Goal: Task Accomplishment & Management: Use online tool/utility

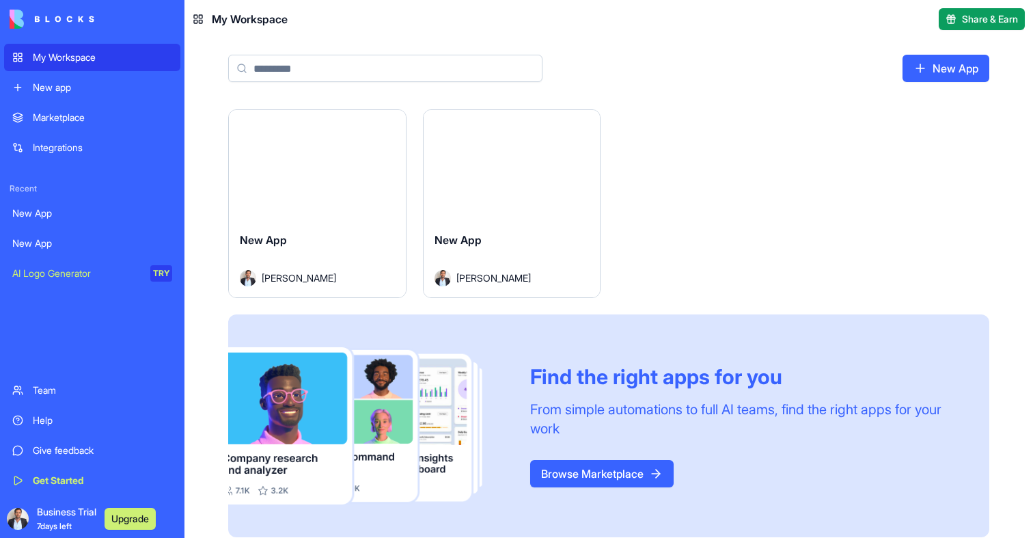
click at [333, 169] on button "Launch" at bounding box center [317, 165] width 102 height 27
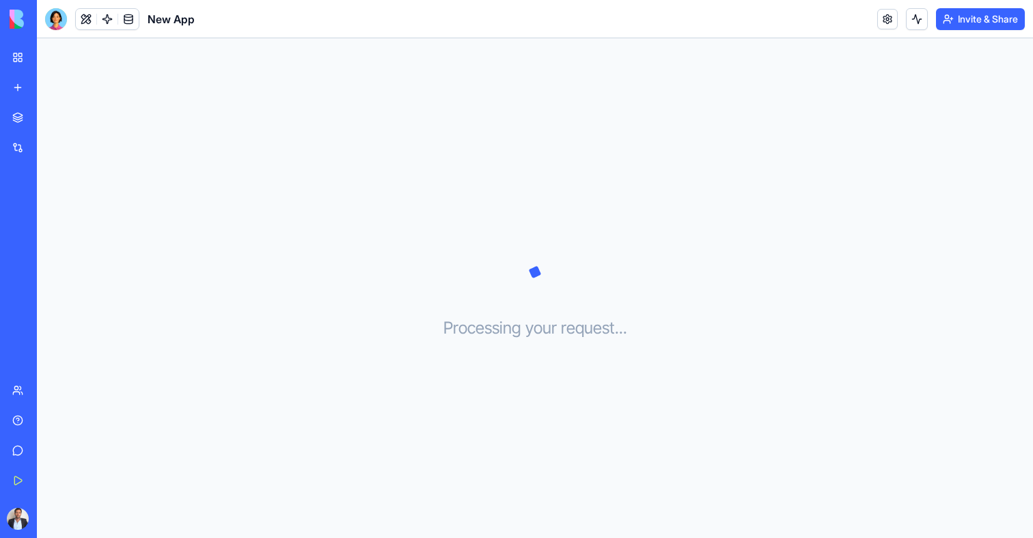
click at [10, 51] on link "My Workspace" at bounding box center [31, 57] width 55 height 27
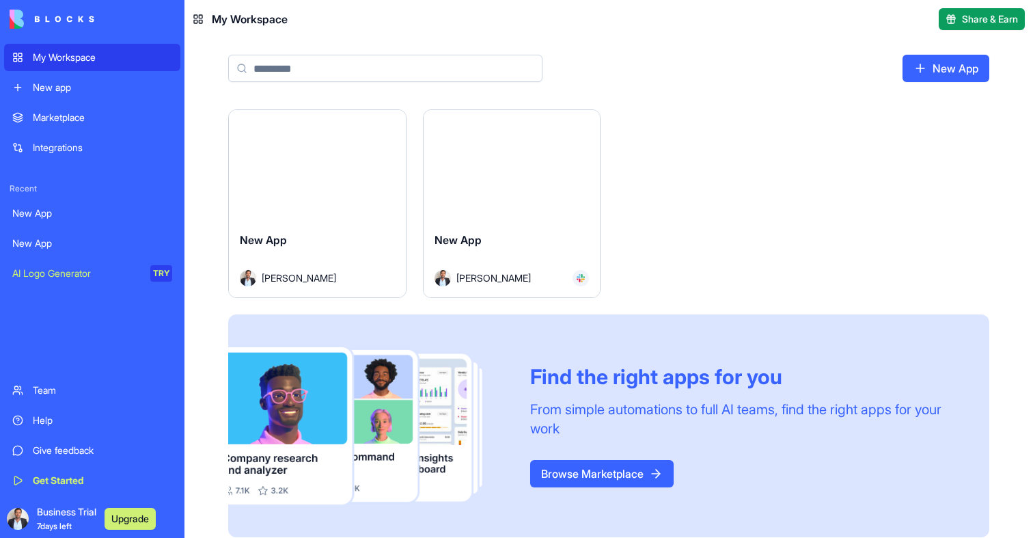
click at [483, 249] on div "New App" at bounding box center [511, 251] width 155 height 38
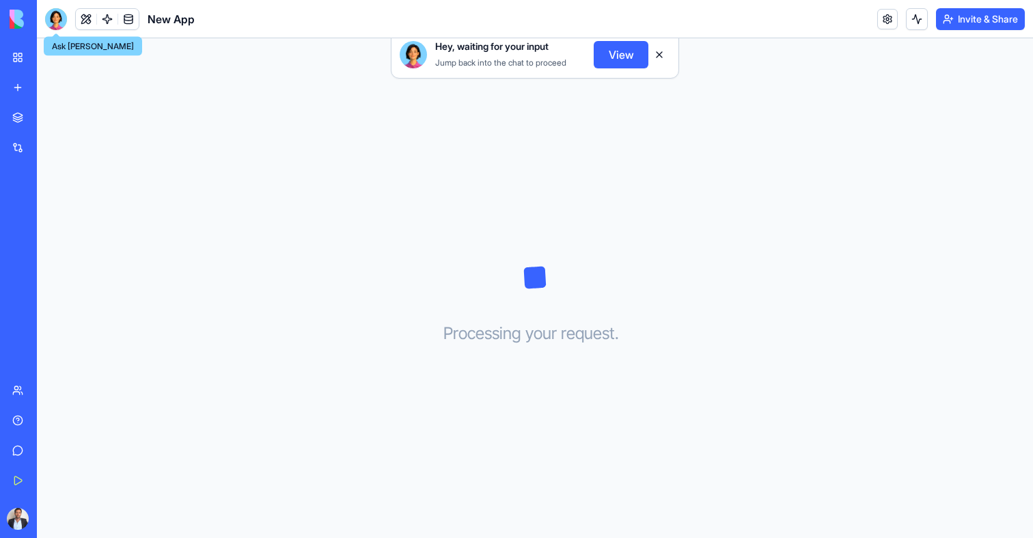
click at [59, 20] on div at bounding box center [56, 19] width 22 height 22
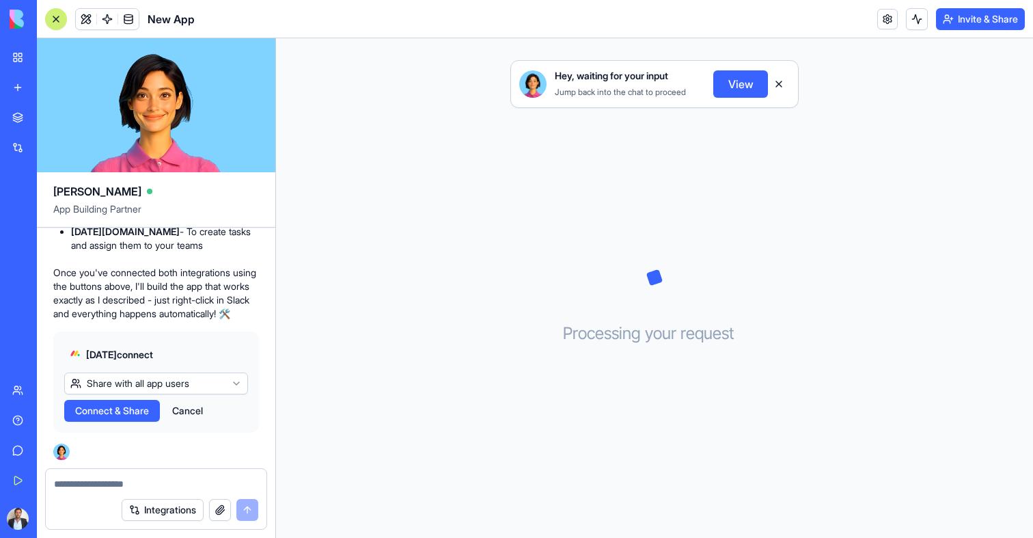
click at [23, 48] on link "My Workspace" at bounding box center [31, 57] width 55 height 27
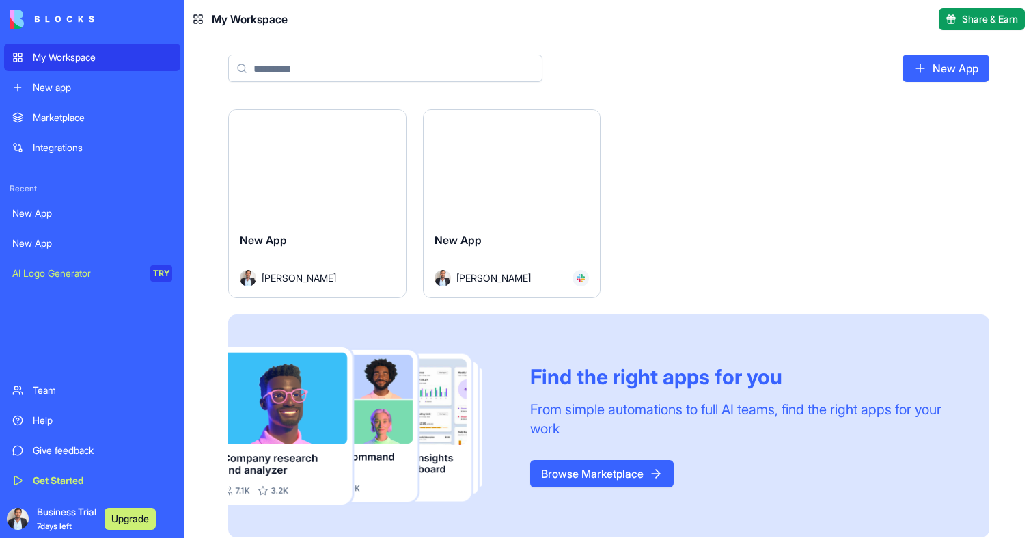
click at [292, 199] on div "Launch" at bounding box center [317, 165] width 177 height 111
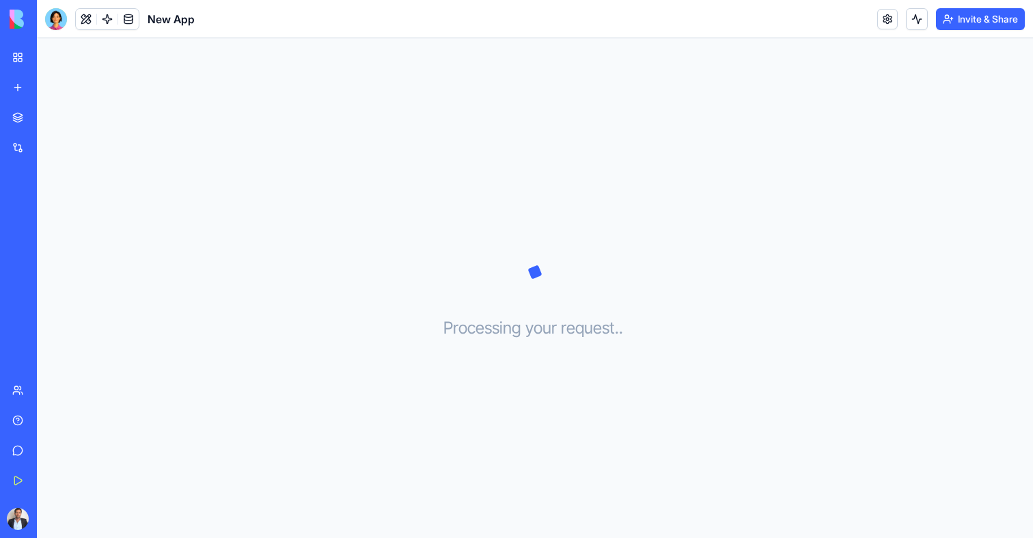
click at [54, 13] on div at bounding box center [56, 19] width 22 height 22
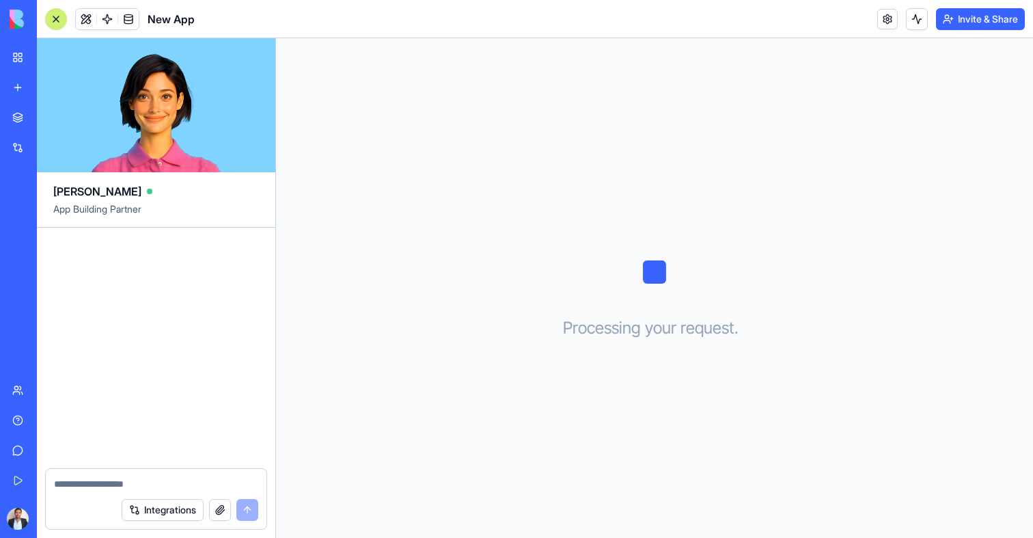
click at [26, 53] on link "My Workspace" at bounding box center [31, 57] width 55 height 27
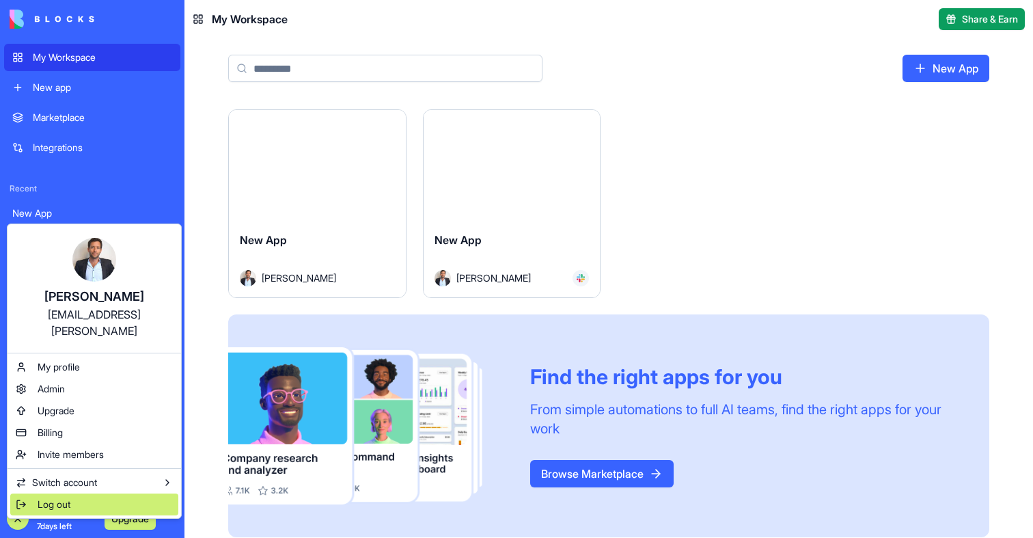
click at [62, 497] on span "Log out" at bounding box center [54, 504] width 33 height 14
